Goal: Complete application form

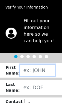
click at [36, 69] on input "text" at bounding box center [37, 70] width 35 height 11
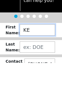
type input "KE"
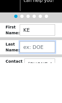
click at [35, 82] on input "text" at bounding box center [37, 87] width 35 height 11
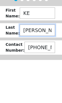
type input "[PERSON_NAME]"
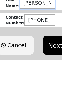
scroll to position [43, 0]
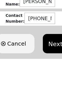
click at [54, 77] on button "Next" at bounding box center [55, 86] width 25 height 19
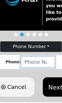
click at [37, 60] on input "number" at bounding box center [38, 61] width 34 height 11
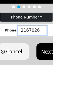
type input "2167026685"
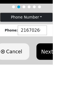
click at [55, 77] on button "Next" at bounding box center [55, 86] width 25 height 19
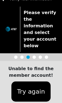
scroll to position [8, 0]
click at [30, 90] on button "Try again" at bounding box center [30, 92] width 39 height 20
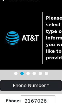
click at [50, 85] on button "Phone Number" at bounding box center [30, 86] width 61 height 11
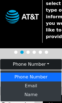
scroll to position [30, 0]
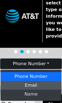
click at [32, 84] on link "Email" at bounding box center [31, 85] width 61 height 9
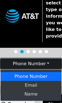
scroll to position [30, 0]
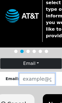
click at [35, 79] on input "string" at bounding box center [37, 78] width 36 height 11
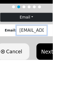
type input "[EMAIL_ADDRESS][DOMAIN_NAME]"
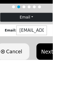
click at [54, 84] on button "Next" at bounding box center [55, 93] width 25 height 19
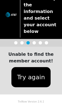
scroll to position [23, 0]
